Goal: Task Accomplishment & Management: Manage account settings

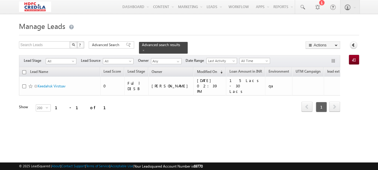
drag, startPoint x: 138, startPoint y: 110, endPoint x: 181, endPoint y: 112, distance: 43.6
click at [181, 112] on div "Lead Name Lead Score Lead Stage Owner Modified On" at bounding box center [179, 94] width 321 height 54
click at [70, 58] on span "All" at bounding box center [60, 60] width 29 height 5
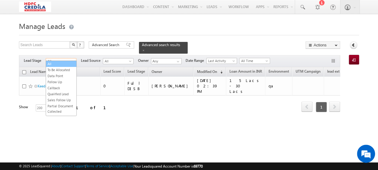
click at [66, 62] on link "All" at bounding box center [61, 63] width 30 height 5
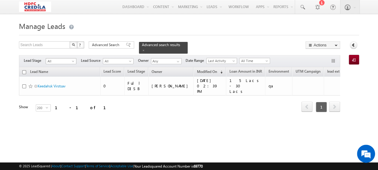
click at [66, 58] on span "All" at bounding box center [60, 60] width 29 height 5
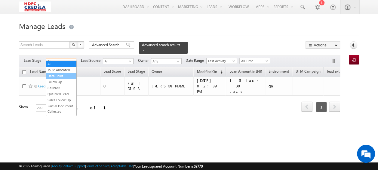
click at [58, 74] on link "Data Point" at bounding box center [61, 75] width 30 height 5
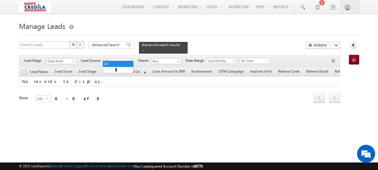
click at [122, 58] on span "All" at bounding box center [117, 60] width 29 height 5
click at [145, 49] on span at bounding box center [143, 50] width 3 height 3
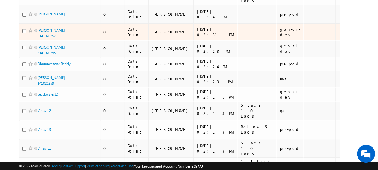
scroll to position [120, 0]
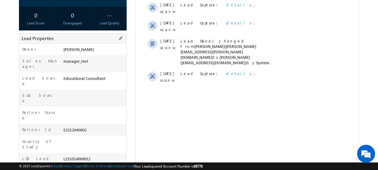
scroll to position [120, 0]
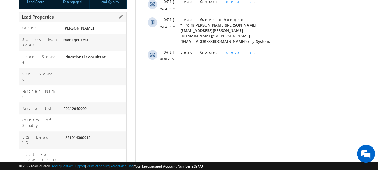
drag, startPoint x: 63, startPoint y: 111, endPoint x: 96, endPoint y: 111, distance: 32.8
click at [96, 134] on div "L251014000012" at bounding box center [94, 138] width 64 height 8
copy div "L251014000012"
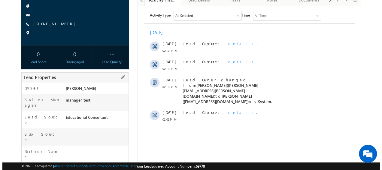
scroll to position [0, 0]
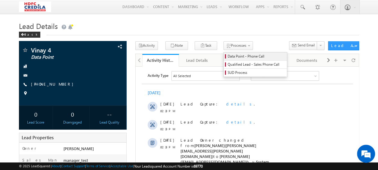
click at [233, 56] on span "Data Point - Phone Call" at bounding box center [256, 56] width 57 height 5
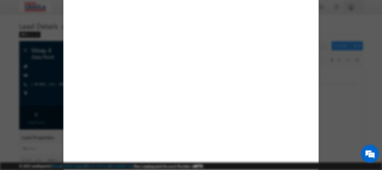
select select "Educational Consultant"
select select "MXOthers"
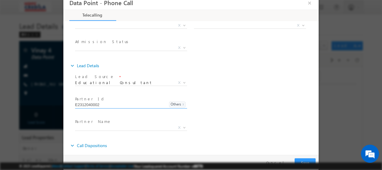
scroll to position [134, 0]
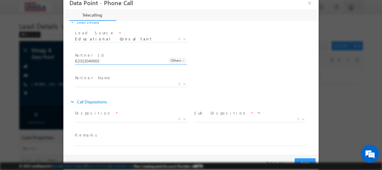
click at [159, 115] on span "Disposition *" at bounding box center [130, 113] width 111 height 7
click at [153, 118] on span "X" at bounding box center [131, 119] width 112 height 6
click at [221, 117] on span "X" at bounding box center [250, 119] width 112 height 6
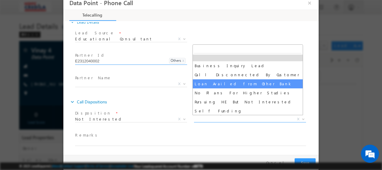
scroll to position [3, 0]
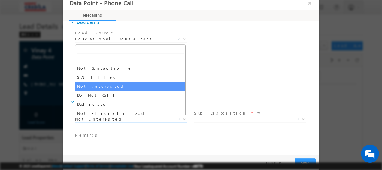
click at [120, 118] on span "Not Interested" at bounding box center [124, 118] width 98 height 5
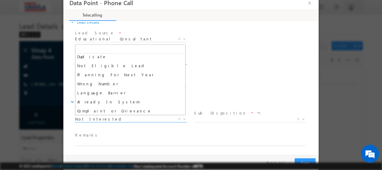
scroll to position [0, 0]
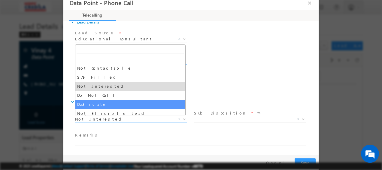
select select "Duplicate"
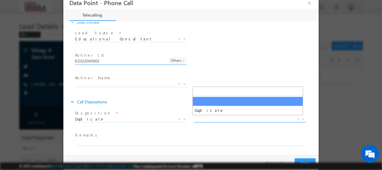
click at [244, 119] on span "X" at bounding box center [250, 119] width 112 height 6
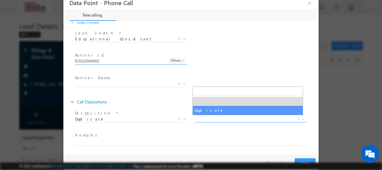
select select "Duplicate"
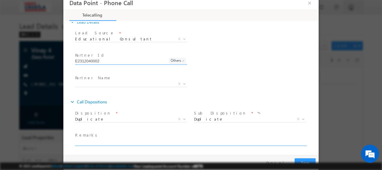
click at [98, 143] on textarea at bounding box center [190, 142] width 231 height 7
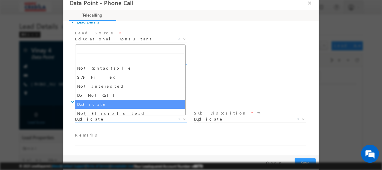
click at [116, 116] on span "Duplicate" at bounding box center [124, 118] width 98 height 5
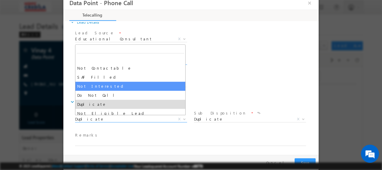
select select "Not Interested"
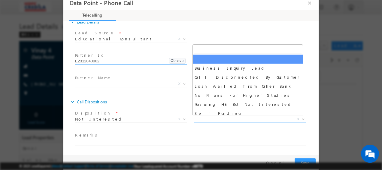
click at [210, 116] on span "X" at bounding box center [250, 119] width 112 height 6
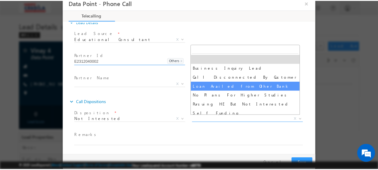
scroll to position [3, 0]
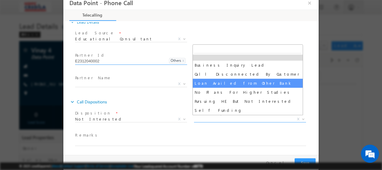
select select "Loan Availed from Other Bank"
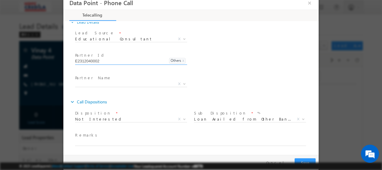
click at [126, 137] on span "Remarks *" at bounding box center [187, 135] width 225 height 7
click at [121, 141] on textarea at bounding box center [190, 142] width 231 height 7
type textarea "ee"
click at [299, 159] on button "Save" at bounding box center [305, 162] width 21 height 9
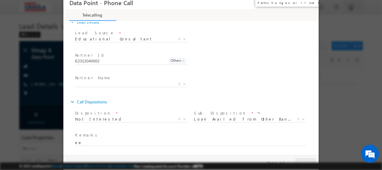
click at [308, 3] on button "×" at bounding box center [310, 3] width 10 height 11
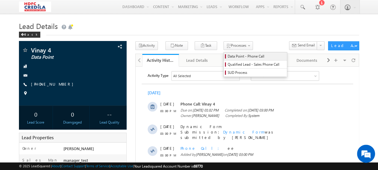
click at [231, 55] on span "Data Point - Phone Call" at bounding box center [256, 56] width 57 height 5
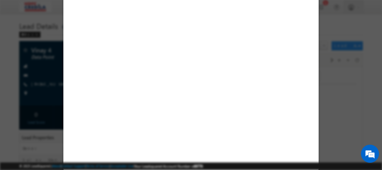
select select "Educational Consultant"
select select "MXOthers"
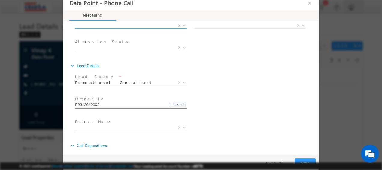
scroll to position [134, 0]
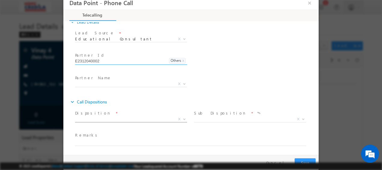
click at [138, 118] on span "X" at bounding box center [131, 119] width 112 height 6
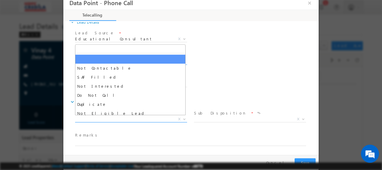
scroll to position [0, 0]
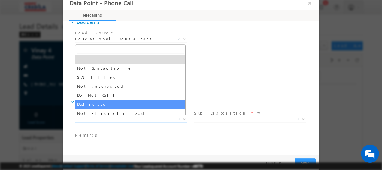
select select "Duplicate"
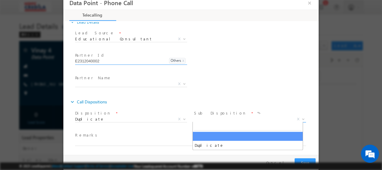
click at [218, 119] on span "X" at bounding box center [250, 119] width 112 height 6
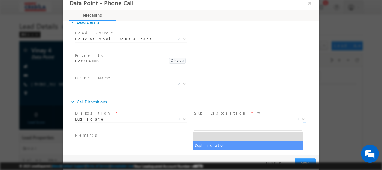
select select "Duplicate"
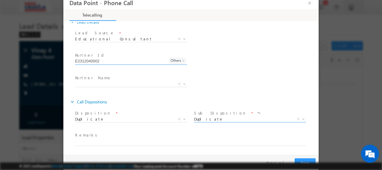
click at [162, 137] on span "Remarks *" at bounding box center [187, 135] width 225 height 7
click at [158, 139] on textarea at bounding box center [190, 142] width 231 height 7
type textarea "gg"
click at [303, 159] on button "Save" at bounding box center [305, 162] width 21 height 9
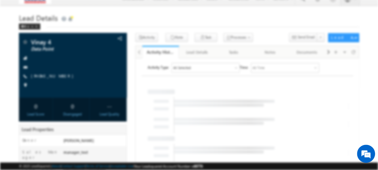
scroll to position [30, 0]
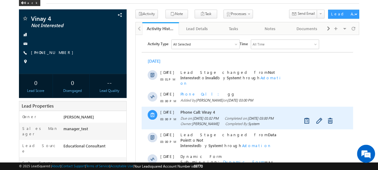
scroll to position [30, 0]
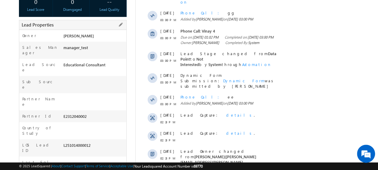
scroll to position [150, 0]
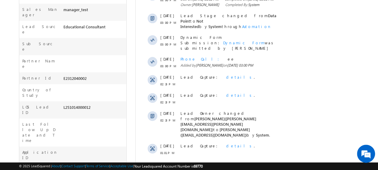
drag, startPoint x: 64, startPoint y: 81, endPoint x: 91, endPoint y: 80, distance: 27.4
click at [91, 104] on div "L251014000012" at bounding box center [94, 108] width 64 height 8
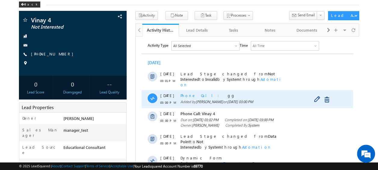
scroll to position [0, 0]
